Goal: Find specific page/section: Find specific page/section

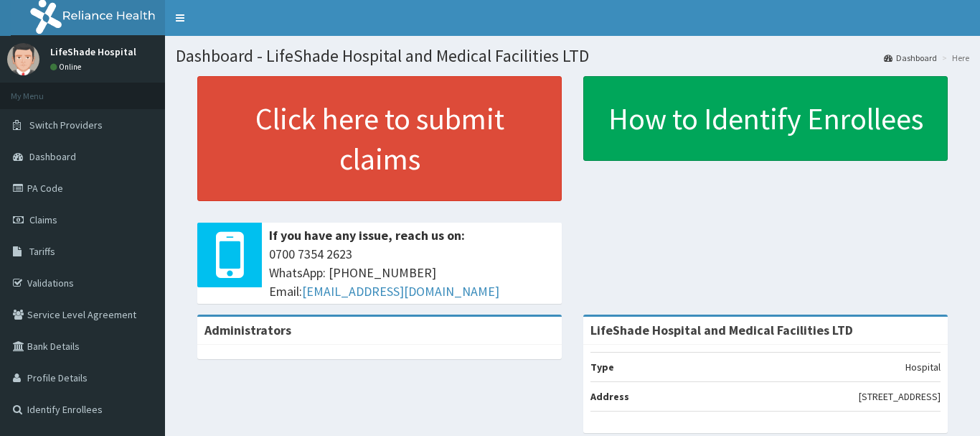
click at [65, 184] on link "PA Code" at bounding box center [82, 188] width 165 height 32
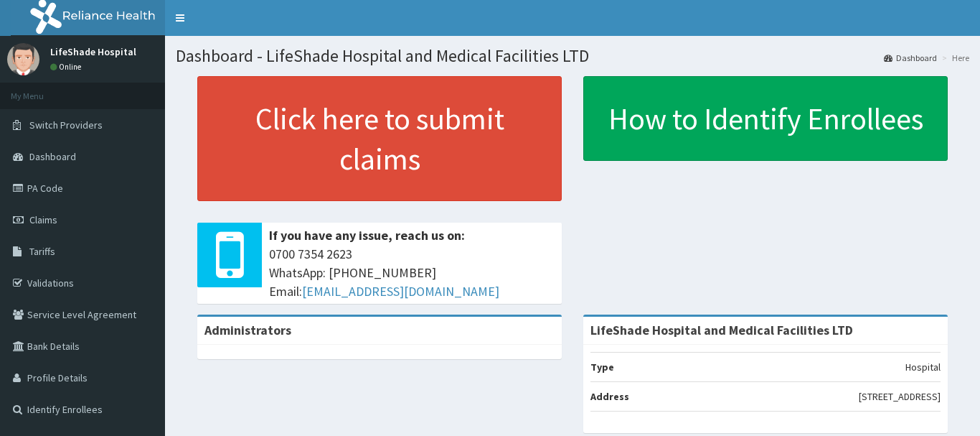
click at [65, 184] on link "PA Code" at bounding box center [82, 188] width 165 height 32
click at [60, 186] on link "PA Code" at bounding box center [82, 188] width 165 height 32
click at [76, 188] on link "PA Code" at bounding box center [82, 188] width 165 height 32
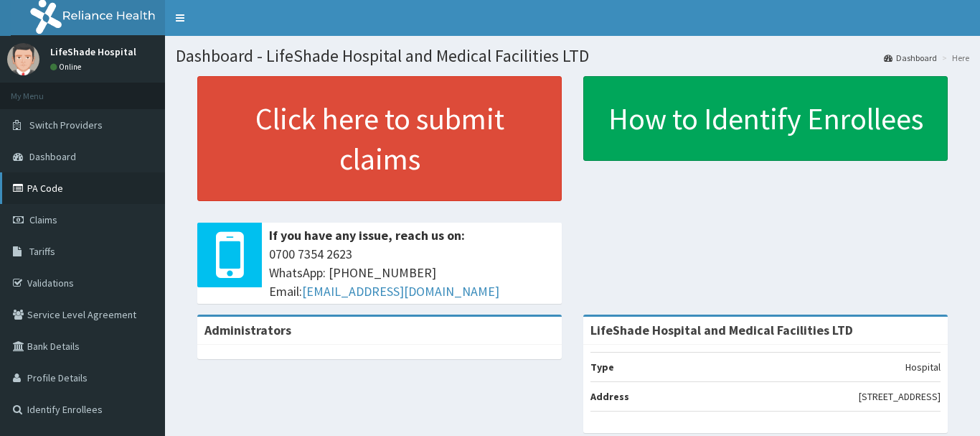
click at [76, 188] on link "PA Code" at bounding box center [82, 188] width 165 height 32
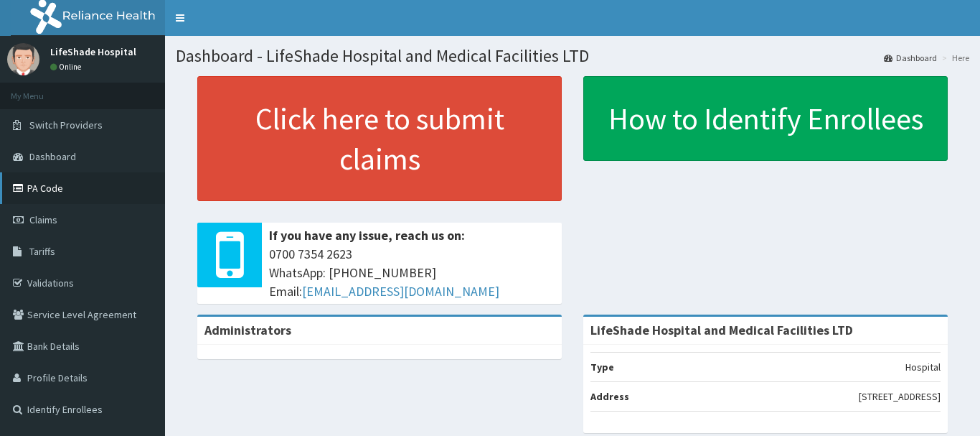
click at [76, 188] on link "PA Code" at bounding box center [82, 188] width 165 height 32
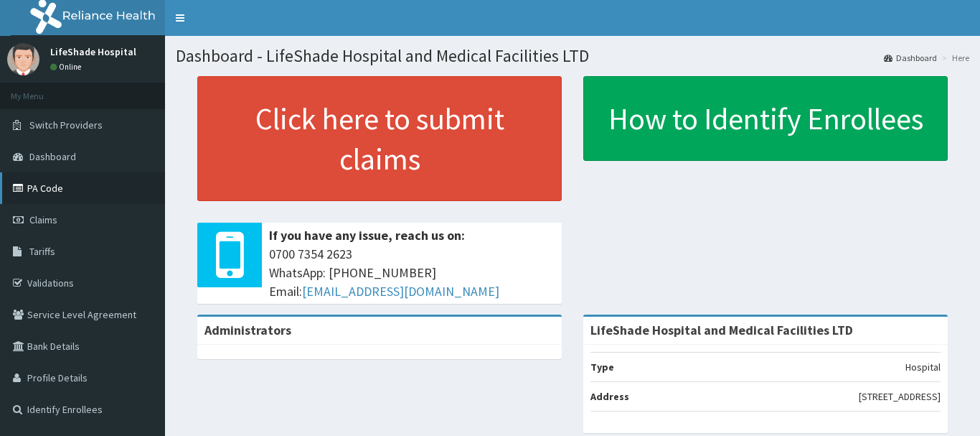
click at [76, 188] on link "PA Code" at bounding box center [82, 188] width 165 height 32
